Goal: Information Seeking & Learning: Find specific fact

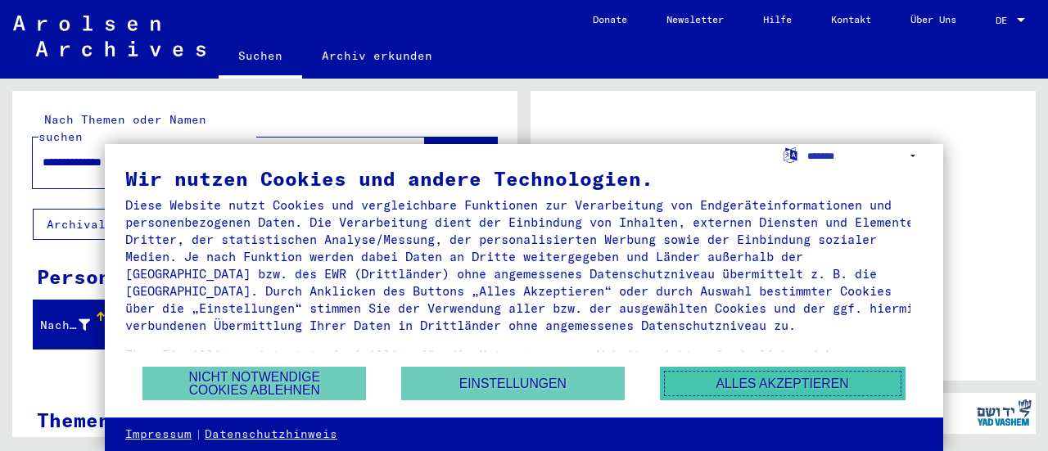
click at [802, 373] on button "Alles akzeptieren" at bounding box center [783, 384] width 246 height 34
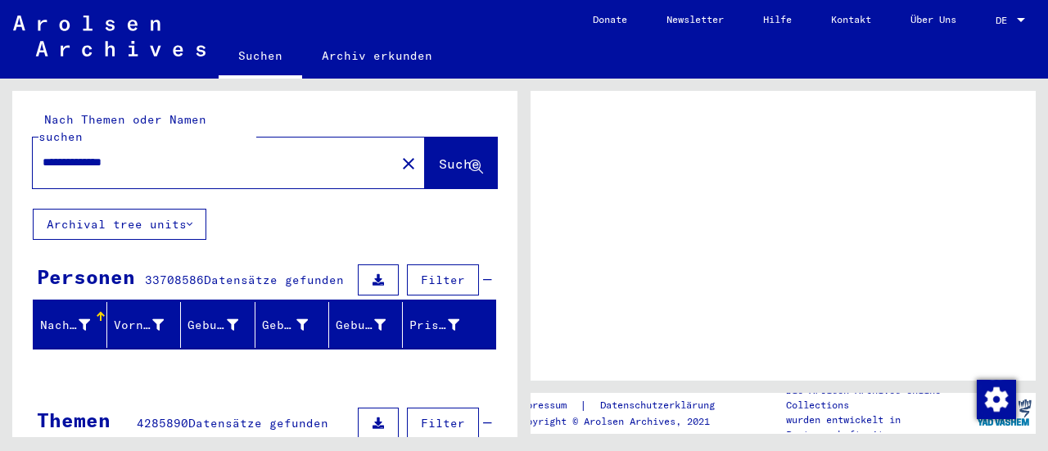
click at [425, 138] on button "Suche" at bounding box center [461, 163] width 72 height 51
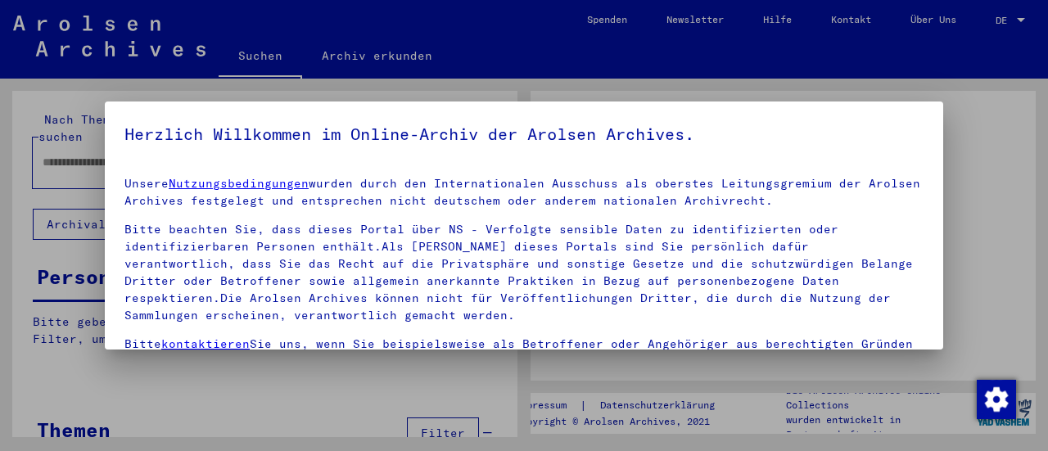
type input "**********"
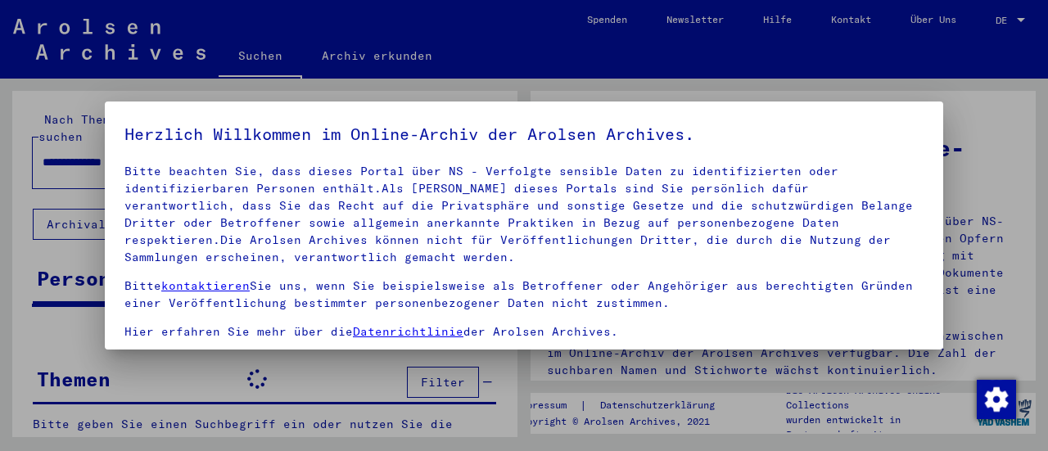
scroll to position [152, 0]
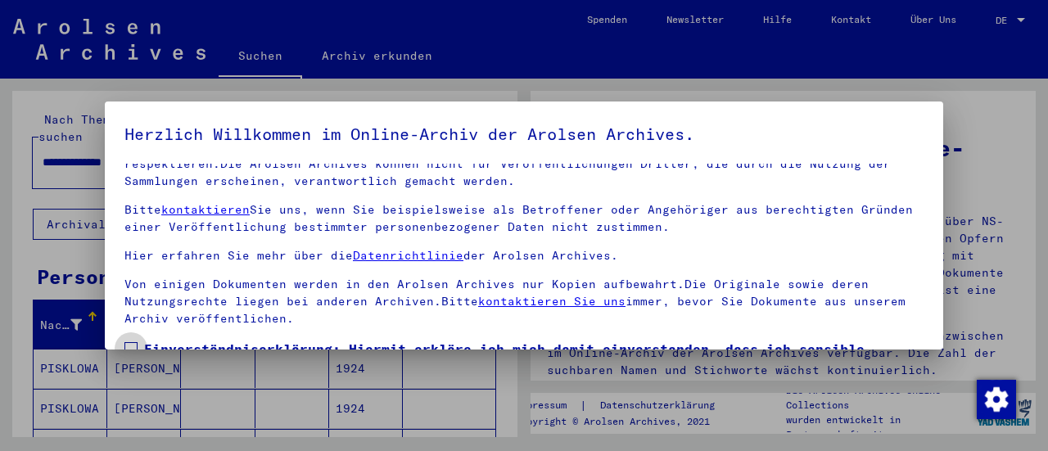
click at [135, 342] on span at bounding box center [130, 348] width 13 height 13
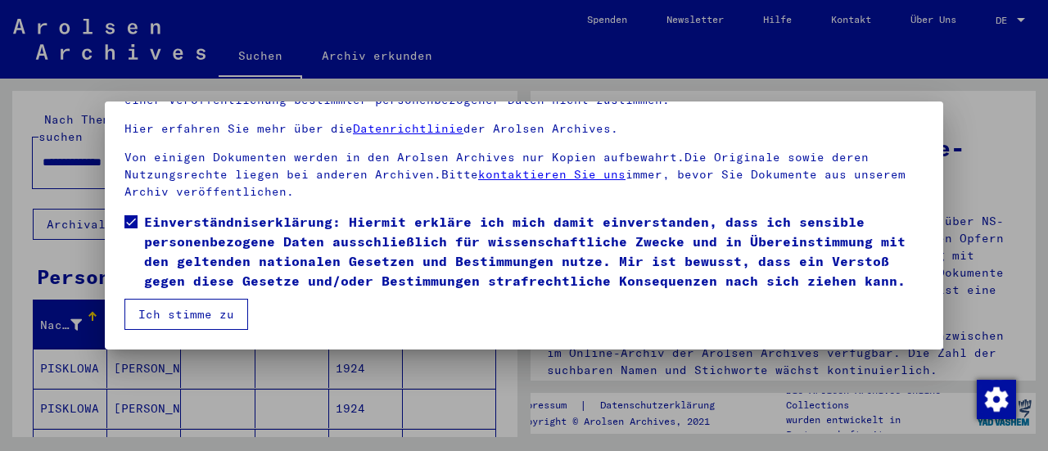
click at [165, 313] on button "Ich stimme zu" at bounding box center [186, 314] width 124 height 31
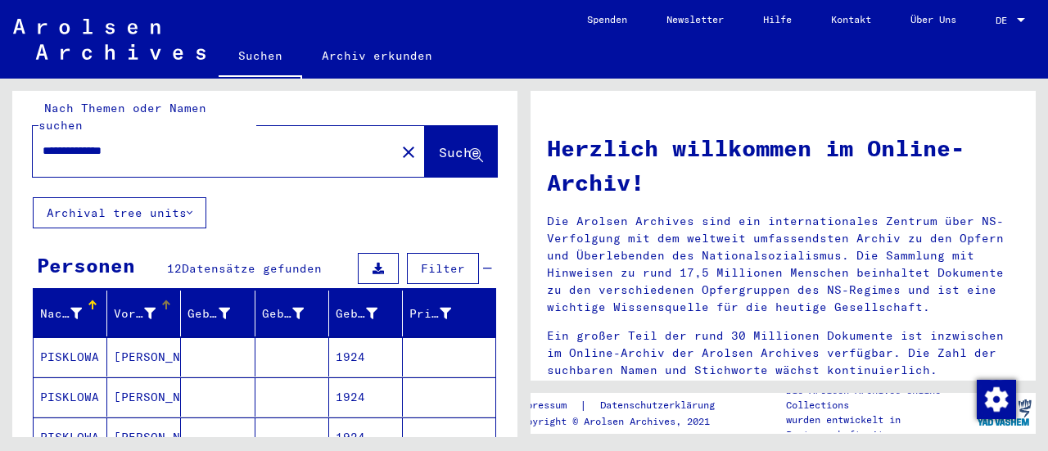
scroll to position [20, 0]
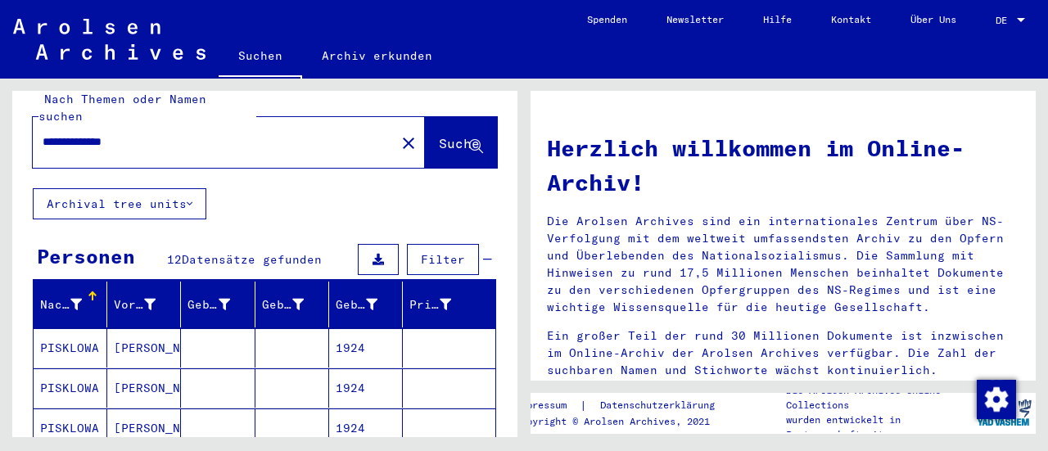
click at [74, 328] on mat-cell "PISKLOWA" at bounding box center [71, 347] width 74 height 39
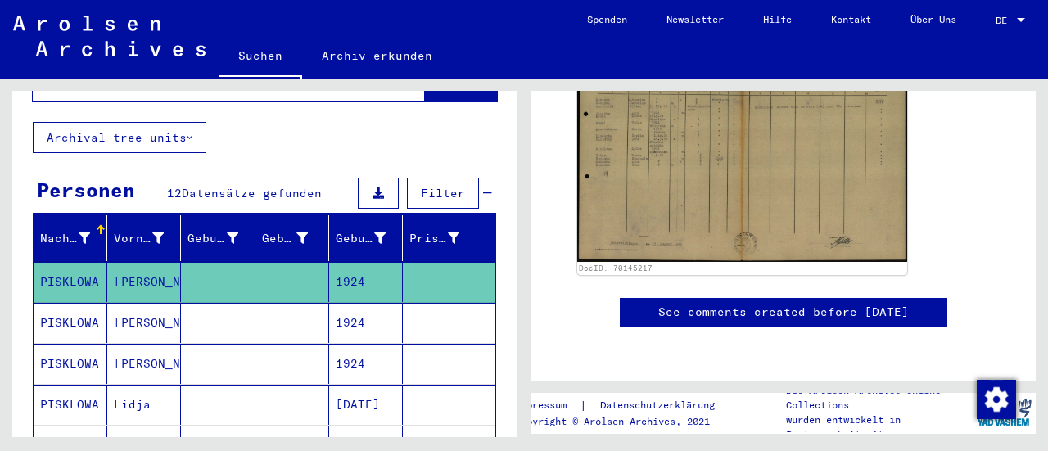
scroll to position [88, 0]
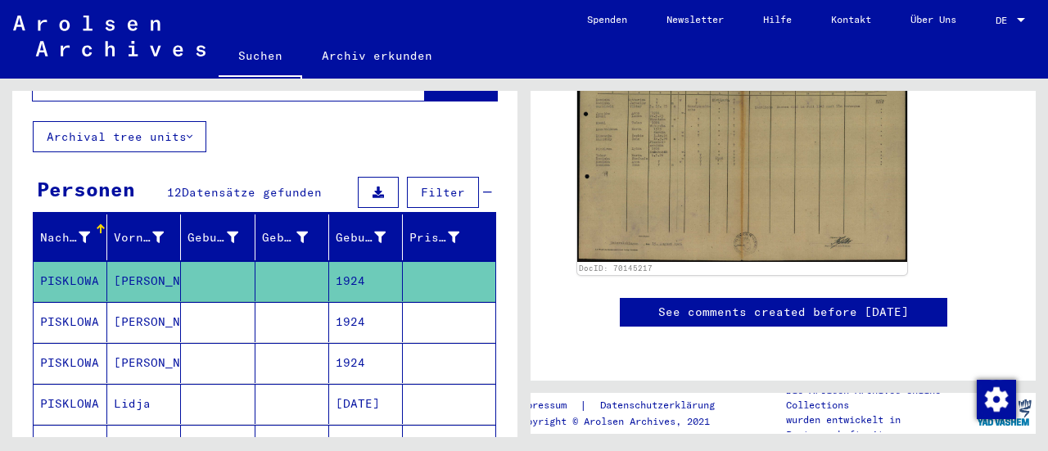
click at [74, 302] on mat-cell "PISKLOWA" at bounding box center [71, 322] width 74 height 40
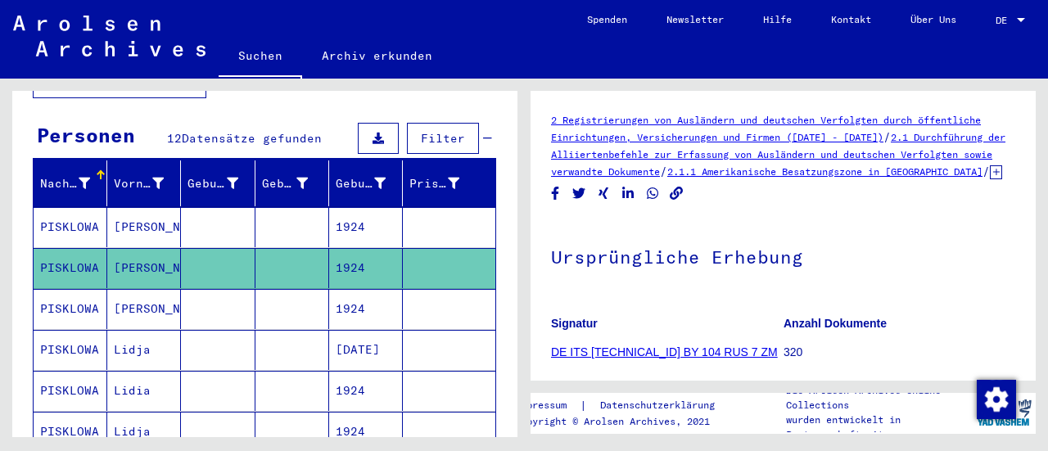
scroll to position [147, 0]
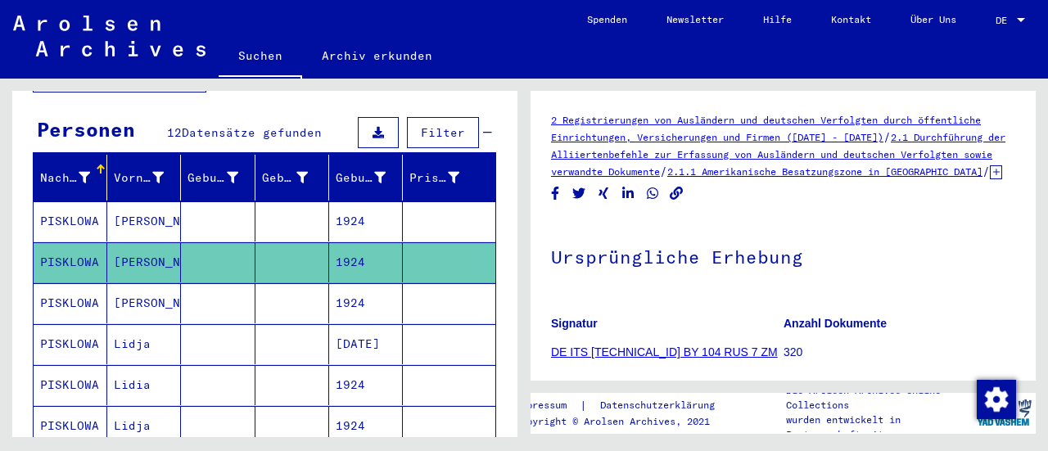
click at [69, 283] on mat-cell "PISKLOWA" at bounding box center [71, 303] width 74 height 40
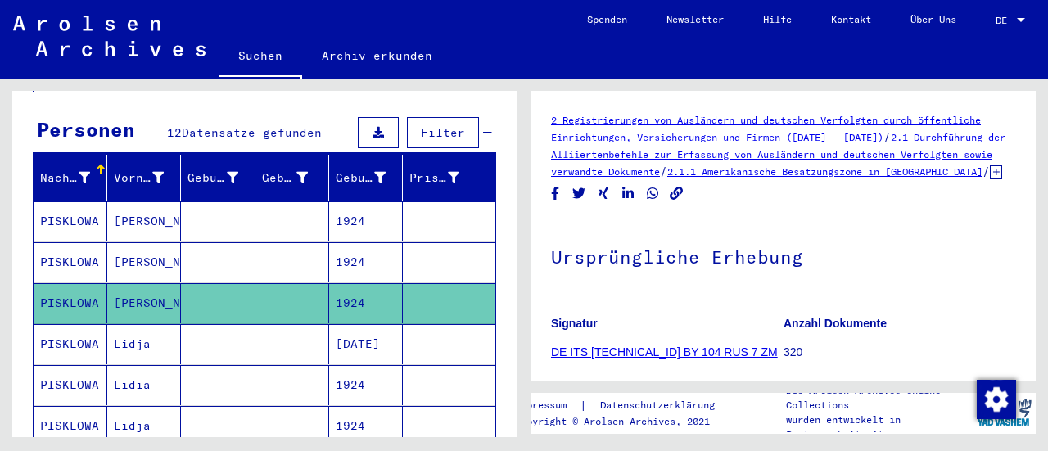
click at [64, 324] on mat-cell "PISKLOWA" at bounding box center [71, 344] width 74 height 40
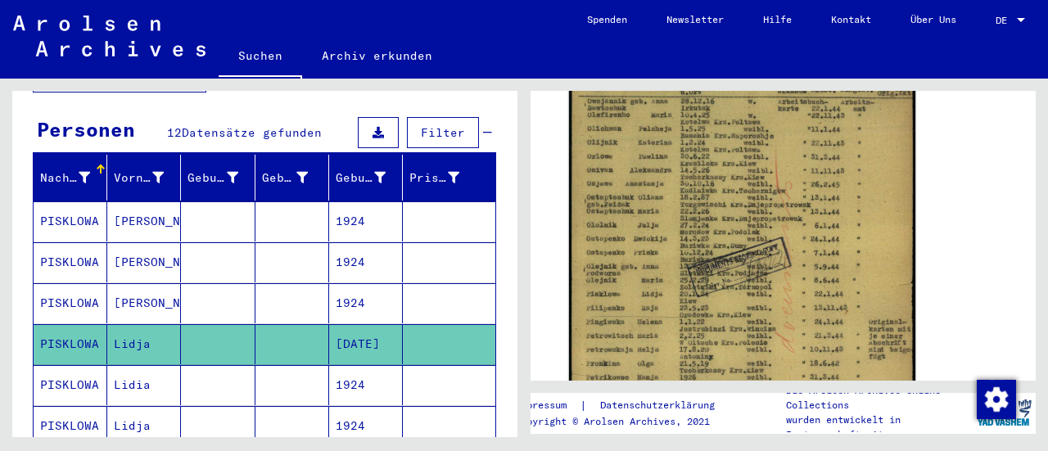
scroll to position [327, 0]
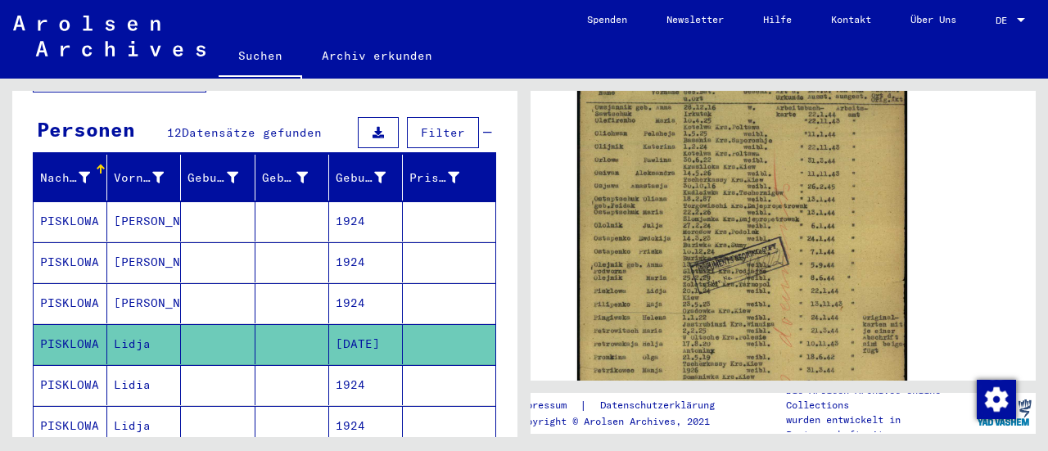
click at [97, 366] on mat-cell "PISKLOWA" at bounding box center [71, 385] width 74 height 40
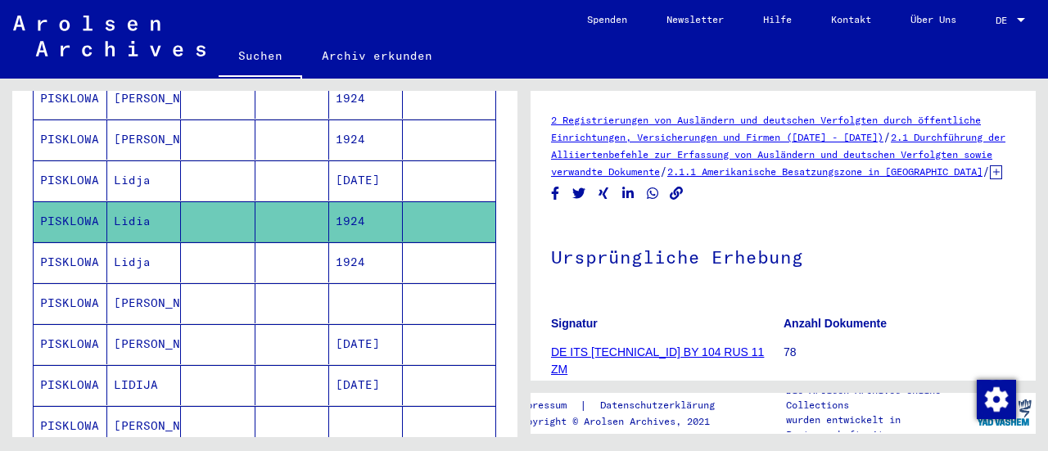
scroll to position [318, 0]
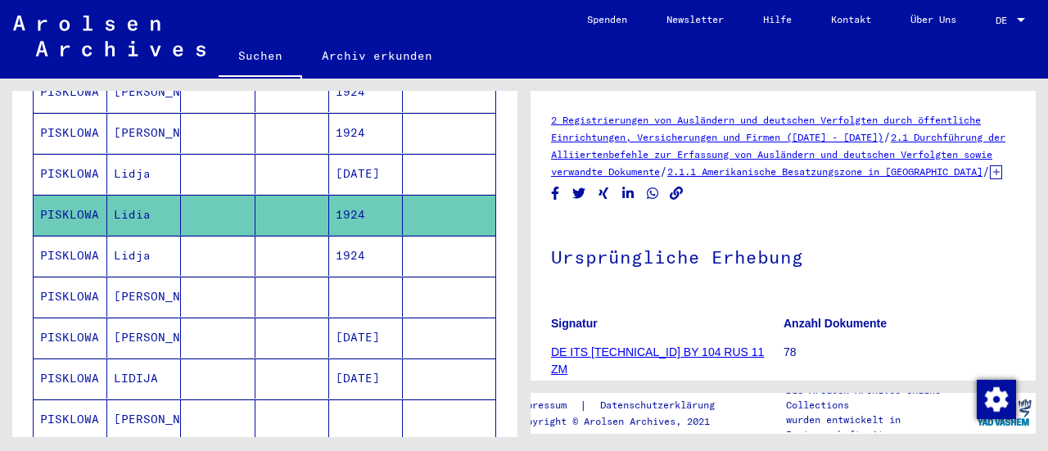
click at [73, 236] on mat-cell "PISKLOWA" at bounding box center [71, 256] width 74 height 40
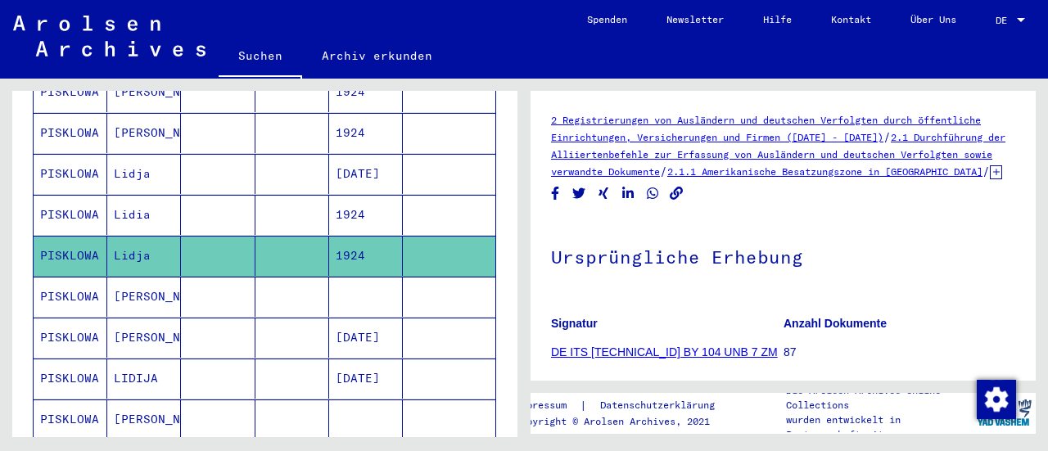
click at [74, 283] on mat-cell "PISKLOWA" at bounding box center [71, 297] width 74 height 40
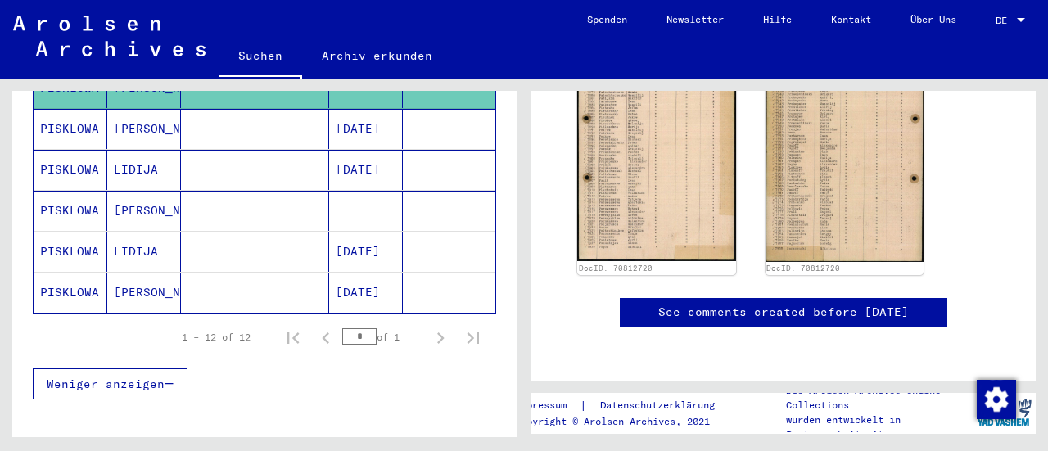
scroll to position [527, 0]
